Goal: Information Seeking & Learning: Learn about a topic

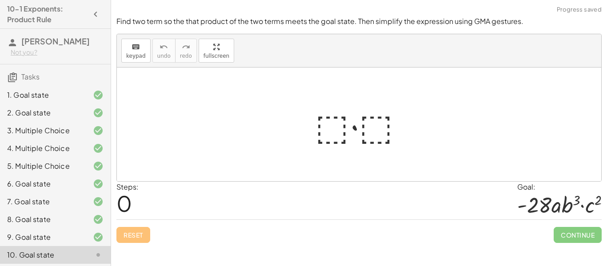
scroll to position [37, 0]
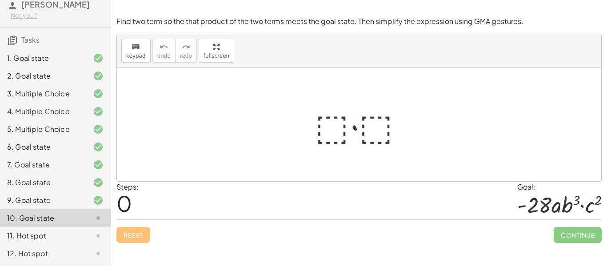
click at [103, 199] on icon at bounding box center [98, 200] width 11 height 11
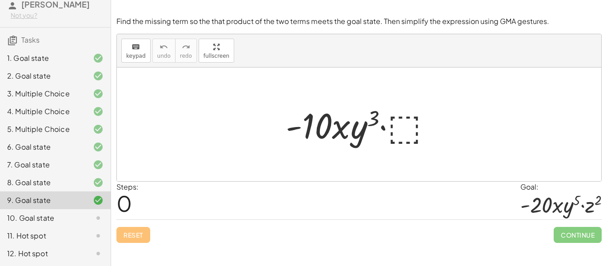
click at [53, 215] on div "10. Goal state" at bounding box center [43, 218] width 72 height 11
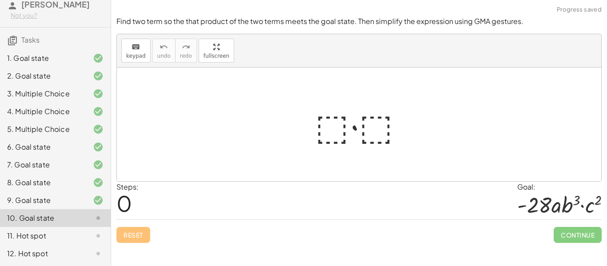
click at [330, 127] on div at bounding box center [362, 125] width 104 height 46
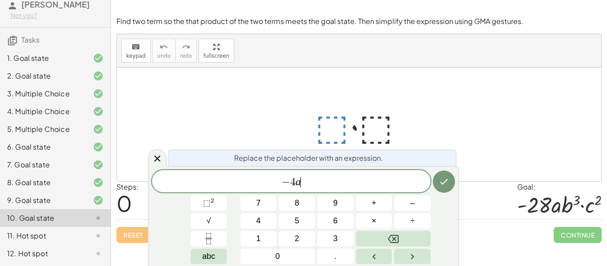
scroll to position [2, 0]
click at [218, 202] on button "⬚ 2" at bounding box center [209, 203] width 36 height 16
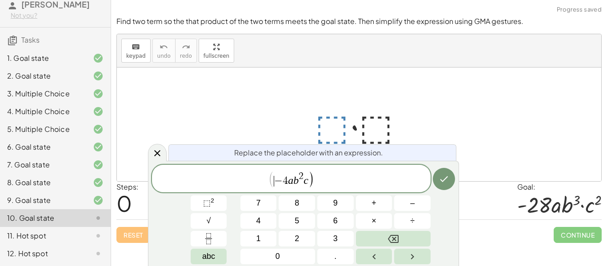
click at [272, 182] on span "(" at bounding box center [271, 179] width 6 height 17
click at [267, 180] on span "( ​ − 4 a b 2 c )" at bounding box center [291, 179] width 278 height 18
click at [274, 180] on span "( − 4 a b 2 c )" at bounding box center [290, 179] width 45 height 16
click at [318, 183] on span "( − 4 a b 2 c ) ​" at bounding box center [291, 179] width 278 height 18
click at [372, 219] on span "×" at bounding box center [373, 221] width 5 height 12
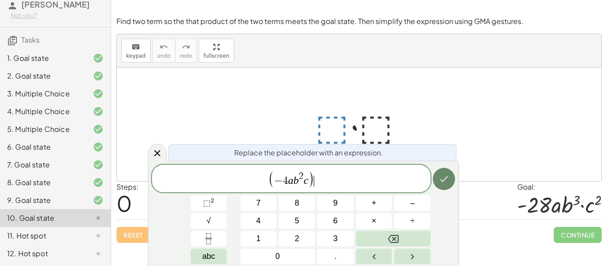
click at [450, 187] on button "Done" at bounding box center [444, 179] width 22 height 22
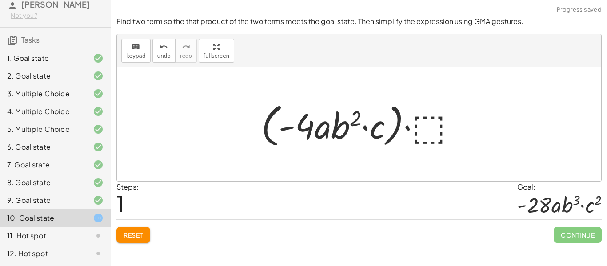
click at [421, 132] on div at bounding box center [362, 124] width 211 height 51
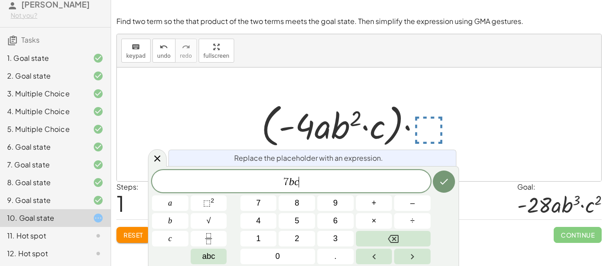
scroll to position [4, 0]
click at [445, 192] on button "Done" at bounding box center [444, 182] width 22 height 22
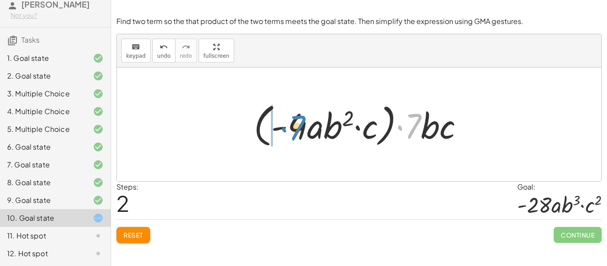
drag, startPoint x: 414, startPoint y: 133, endPoint x: 297, endPoint y: 135, distance: 116.8
click at [297, 135] on div at bounding box center [362, 124] width 226 height 51
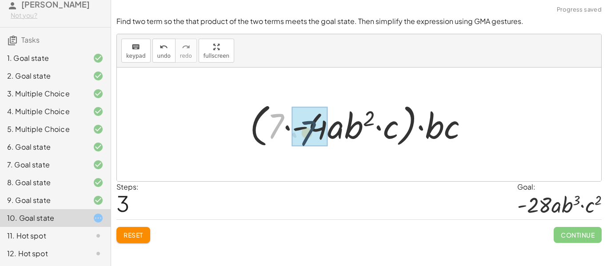
drag, startPoint x: 279, startPoint y: 115, endPoint x: 314, endPoint y: 122, distance: 35.4
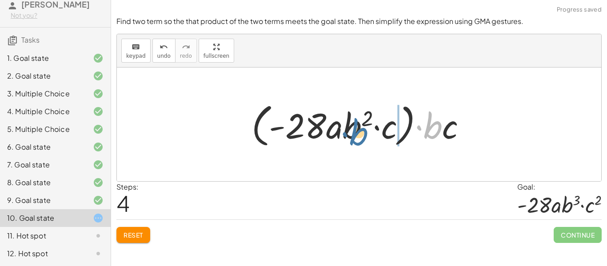
drag, startPoint x: 433, startPoint y: 133, endPoint x: 358, endPoint y: 139, distance: 75.4
click at [358, 139] on div at bounding box center [362, 124] width 231 height 51
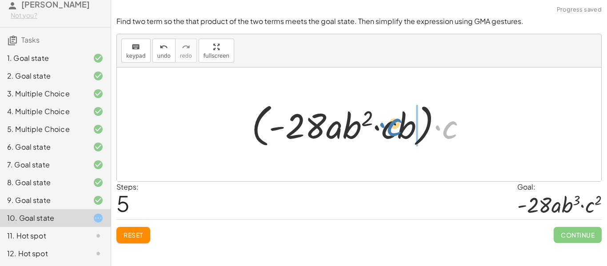
drag, startPoint x: 445, startPoint y: 135, endPoint x: 388, endPoint y: 133, distance: 57.3
click at [388, 133] on div at bounding box center [362, 124] width 231 height 51
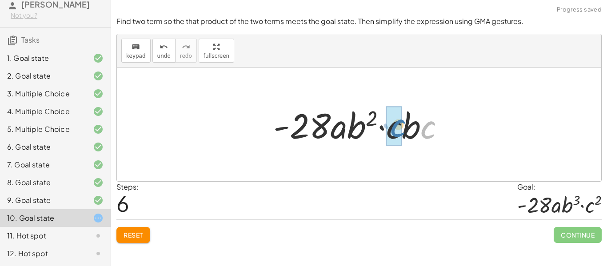
drag, startPoint x: 426, startPoint y: 132, endPoint x: 394, endPoint y: 130, distance: 31.6
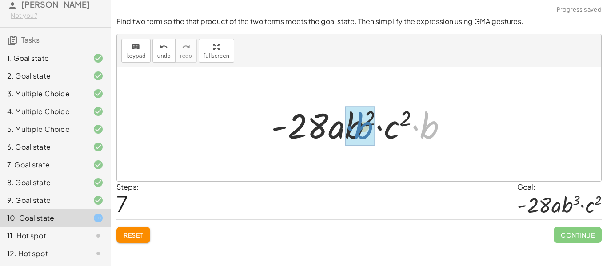
drag, startPoint x: 429, startPoint y: 131, endPoint x: 362, endPoint y: 132, distance: 67.1
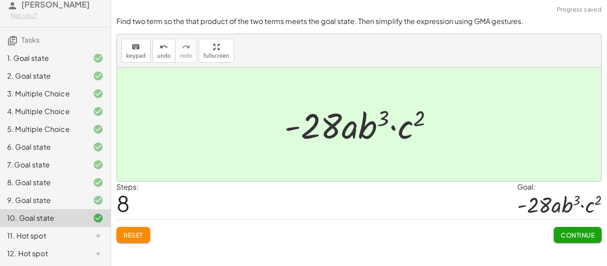
click at [577, 234] on span "Continue" at bounding box center [578, 235] width 34 height 8
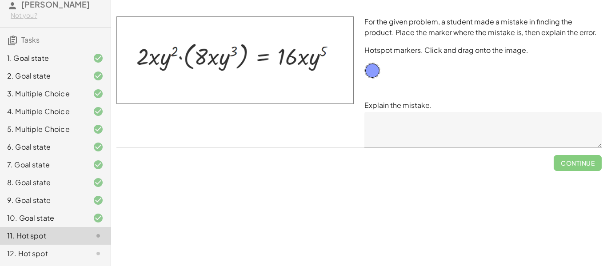
click at [464, 134] on textarea at bounding box center [482, 130] width 237 height 36
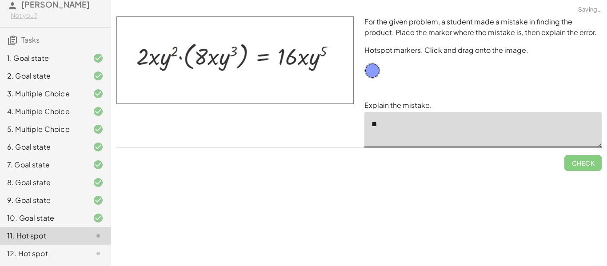
type textarea "*"
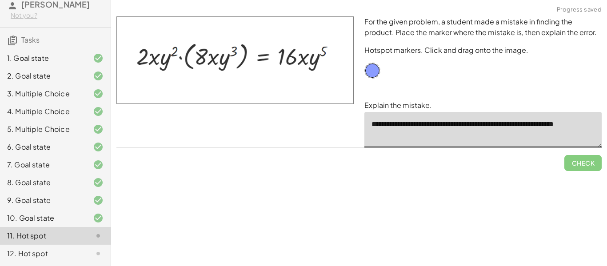
click at [530, 126] on textarea "**********" at bounding box center [482, 130] width 237 height 36
click at [386, 135] on textarea "**********" at bounding box center [482, 130] width 237 height 36
drag, startPoint x: 371, startPoint y: 69, endPoint x: 212, endPoint y: 60, distance: 159.7
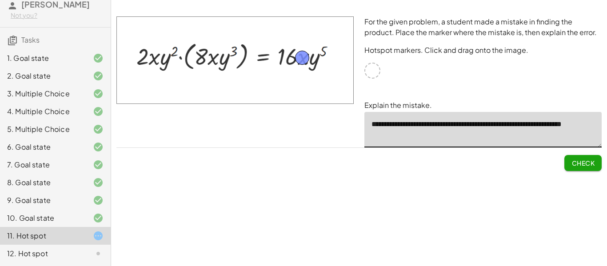
drag, startPoint x: 214, startPoint y: 62, endPoint x: 303, endPoint y: 59, distance: 89.3
click at [590, 164] on span "Check" at bounding box center [582, 163] width 23 height 8
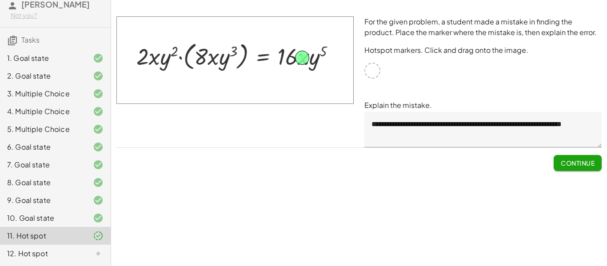
click at [468, 124] on textarea "**********" at bounding box center [482, 130] width 237 height 36
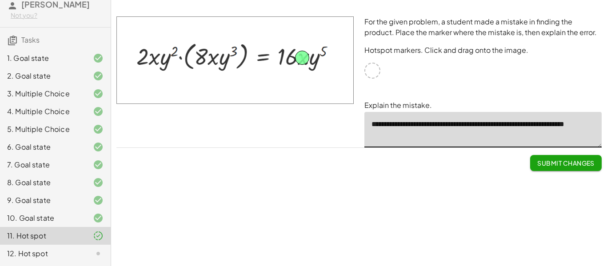
type textarea "**********"
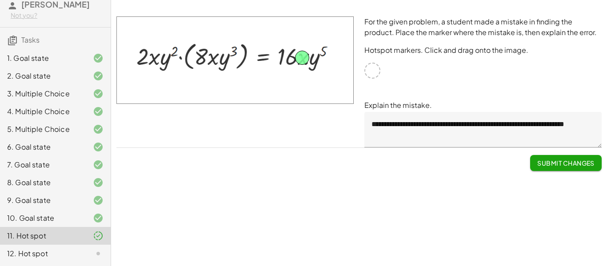
click at [513, 85] on div "**********" at bounding box center [483, 82] width 248 height 142
click at [551, 163] on span "Submit Changes" at bounding box center [565, 163] width 57 height 8
click at [596, 160] on button "Continue" at bounding box center [577, 163] width 48 height 16
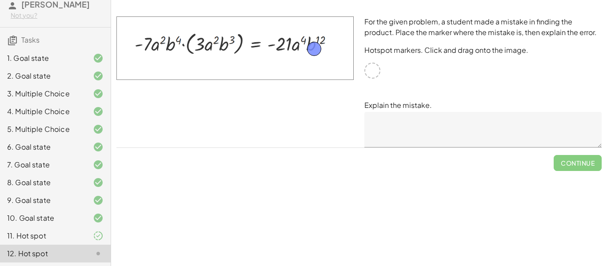
drag, startPoint x: 374, startPoint y: 72, endPoint x: 316, endPoint y: 51, distance: 62.1
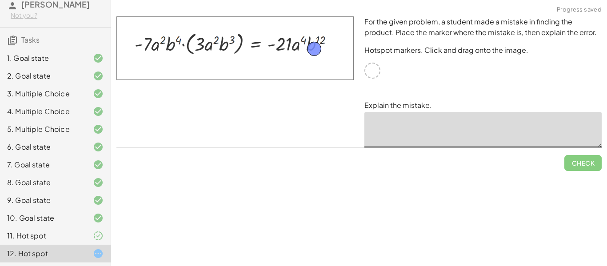
click at [402, 132] on textarea at bounding box center [482, 130] width 237 height 36
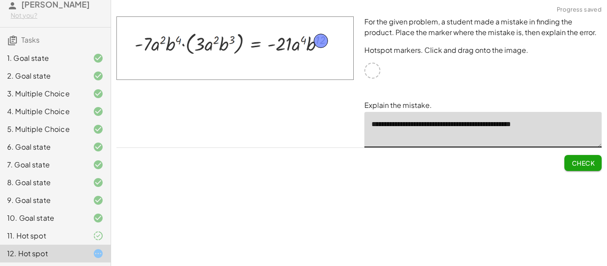
drag, startPoint x: 314, startPoint y: 49, endPoint x: 320, endPoint y: 41, distance: 9.9
type textarea "**********"
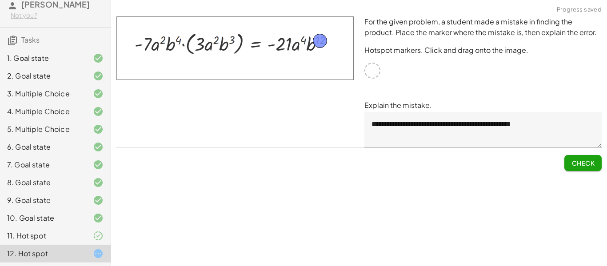
click at [578, 163] on span "Check" at bounding box center [582, 163] width 23 height 8
click at [582, 160] on span "Continue" at bounding box center [578, 163] width 34 height 8
